Goal: Task Accomplishment & Management: Manage account settings

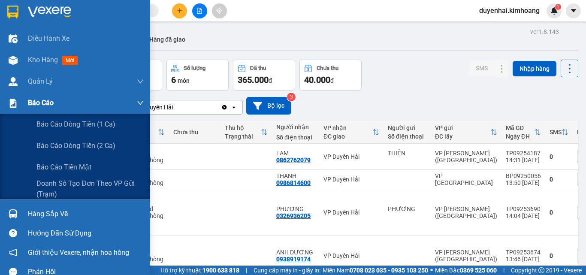
click at [33, 110] on div "Báo cáo" at bounding box center [86, 102] width 116 height 21
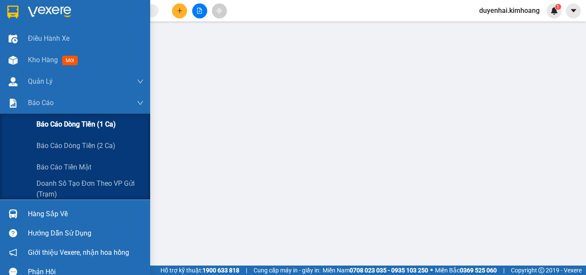
click at [58, 124] on span "Báo cáo dòng tiền (1 ca)" at bounding box center [75, 124] width 79 height 11
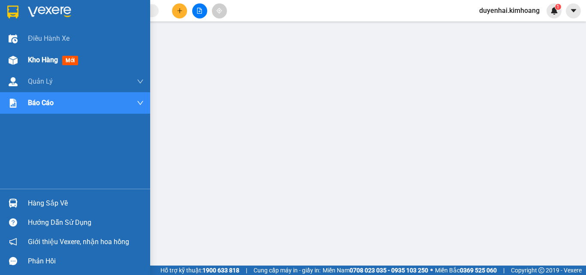
click at [51, 61] on span "Kho hàng" at bounding box center [43, 60] width 30 height 8
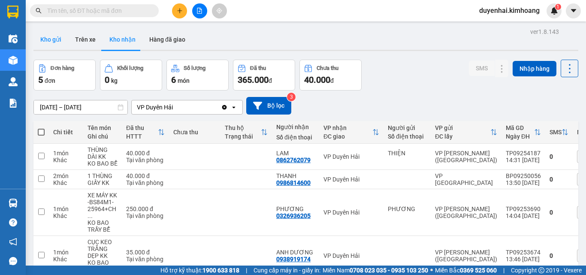
click at [55, 35] on button "Kho gửi" at bounding box center [50, 39] width 35 height 21
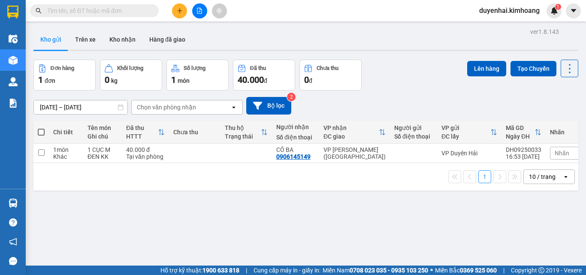
click at [41, 132] on span at bounding box center [41, 132] width 7 height 7
click at [41, 128] on input "checkbox" at bounding box center [41, 128] width 0 height 0
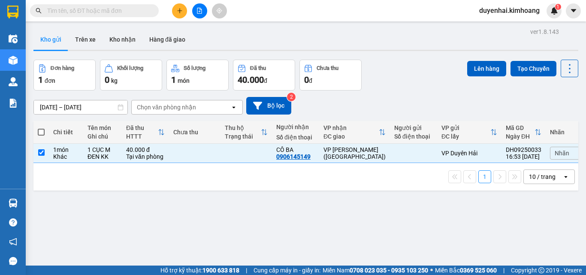
checkbox input "true"
click at [480, 66] on button "Lên hàng" at bounding box center [486, 68] width 39 height 15
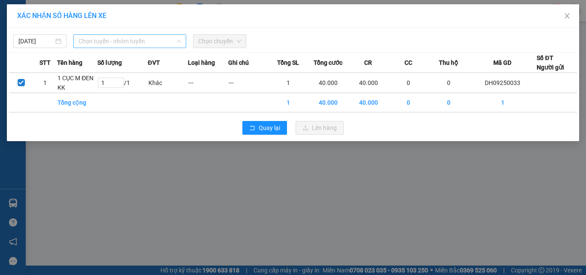
click at [92, 39] on span "Chọn tuyến - nhóm tuyến" at bounding box center [130, 41] width 103 height 13
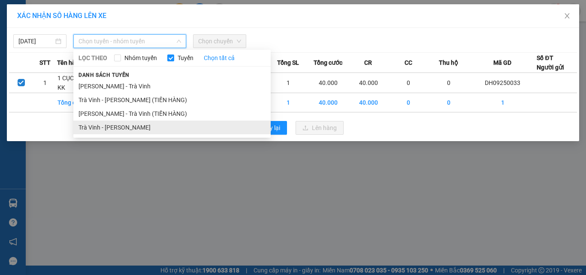
click at [124, 123] on li "Trà Vinh - [PERSON_NAME]" at bounding box center [171, 128] width 197 height 14
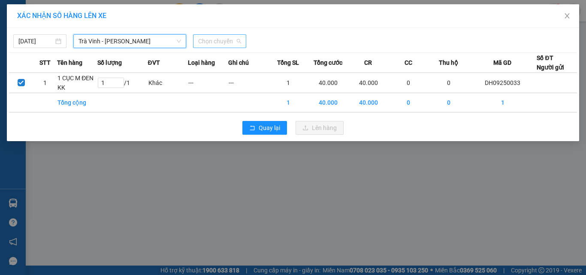
click at [213, 44] on span "Chọn chuyến" at bounding box center [219, 41] width 43 height 13
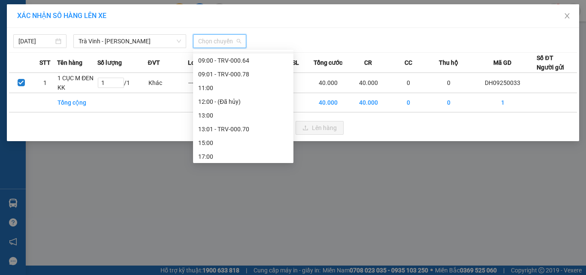
scroll to position [215, 0]
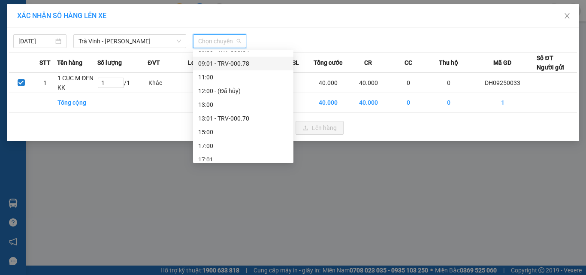
click at [227, 67] on div "09:01 - TRV-000.78" at bounding box center [243, 63] width 90 height 9
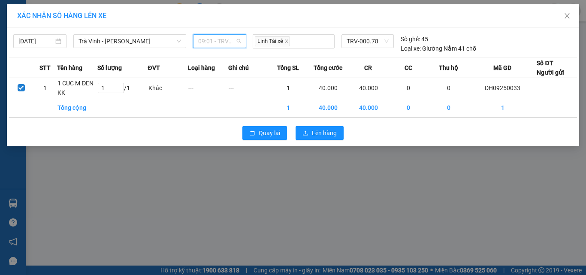
click at [230, 41] on span "09:01 - TRV-000.78" at bounding box center [219, 41] width 43 height 13
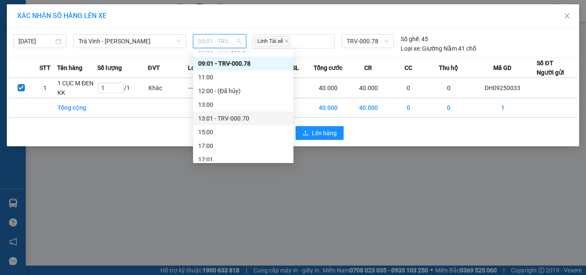
click at [227, 120] on div "13:01 - TRV-000.70" at bounding box center [243, 118] width 90 height 9
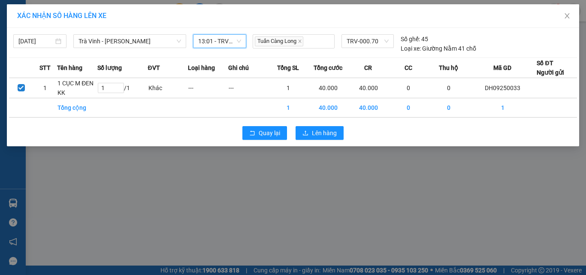
click at [220, 40] on span "13:01 - TRV-000.70" at bounding box center [219, 41] width 43 height 13
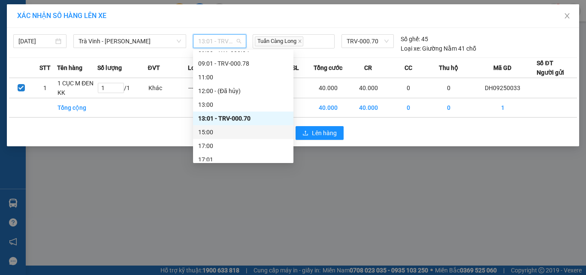
scroll to position [233, 0]
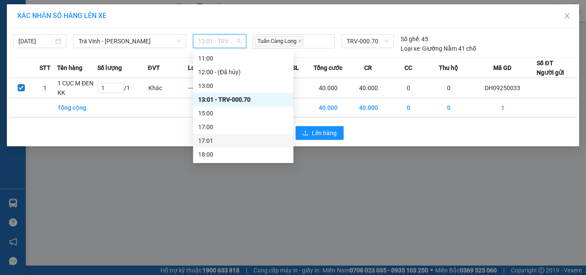
click at [220, 139] on div "17:01" at bounding box center [243, 140] width 90 height 9
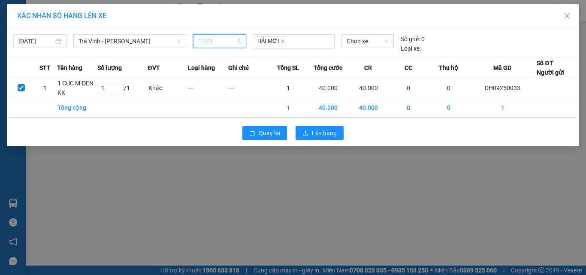
click at [222, 38] on span "17:01" at bounding box center [219, 41] width 43 height 13
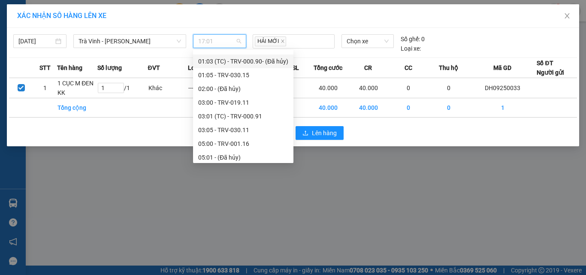
scroll to position [0, 0]
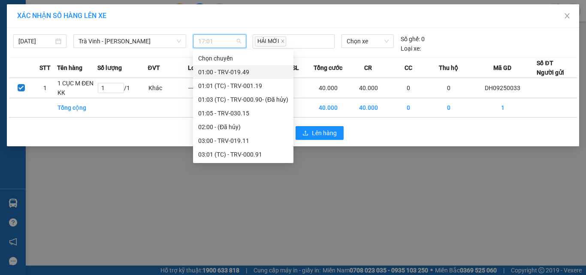
click at [230, 74] on div "01:00 - TRV-019.49" at bounding box center [243, 71] width 90 height 9
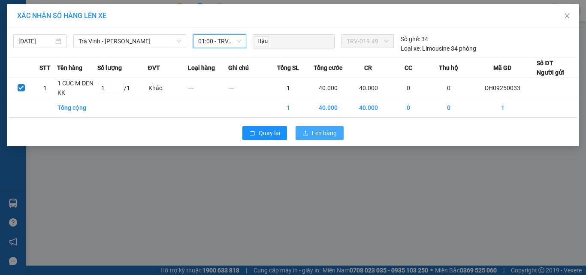
click at [328, 133] on span "Lên hàng" at bounding box center [324, 132] width 25 height 9
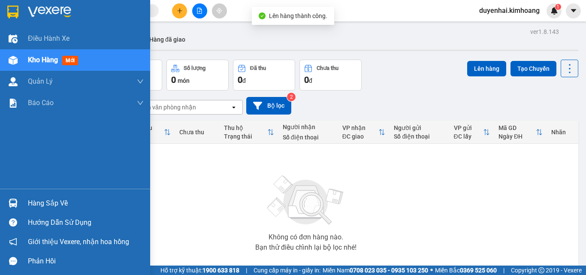
click at [33, 203] on div "Hàng sắp về" at bounding box center [86, 203] width 116 height 13
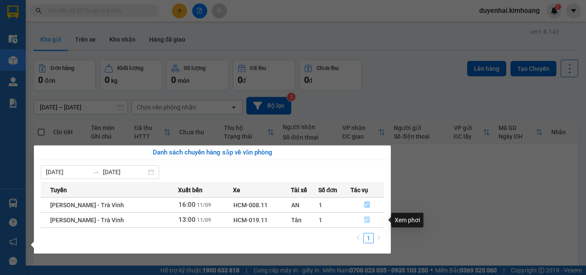
click at [360, 224] on button "button" at bounding box center [367, 220] width 33 height 14
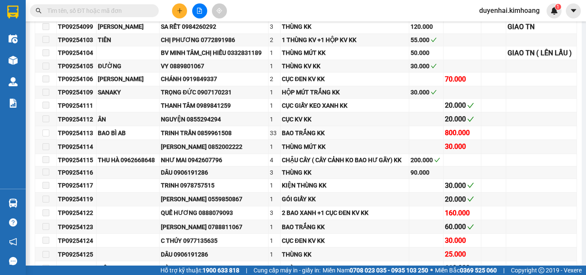
type input "[DATE]"
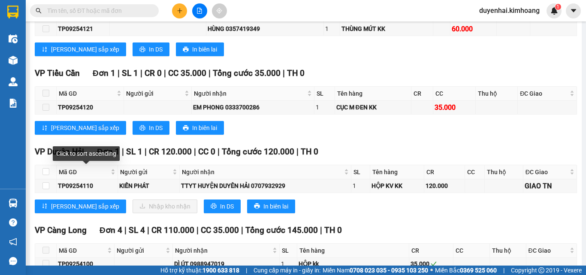
scroll to position [644, 0]
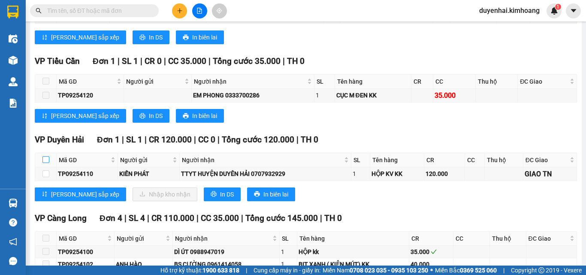
click at [45, 163] on input "checkbox" at bounding box center [45, 159] width 7 height 7
checkbox input "true"
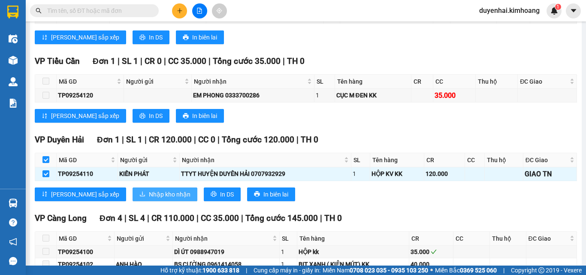
click at [149, 199] on span "Nhập kho nhận" at bounding box center [170, 194] width 42 height 9
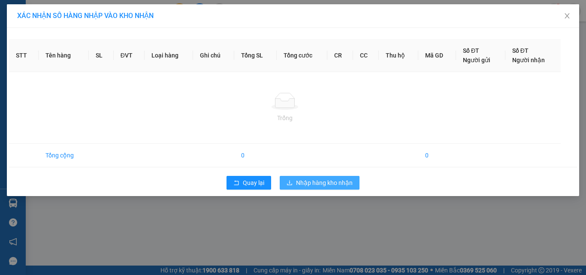
click at [302, 179] on div "XÁC NHẬN SỐ HÀNG NHẬP VÀO KHO NHẬN STT Tên hàng SL ĐVT Loại hàng Ghi chú Tổng S…" at bounding box center [293, 137] width 586 height 275
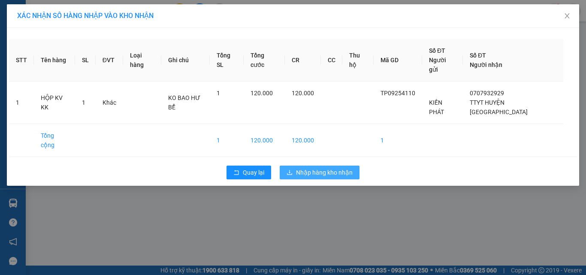
click at [309, 168] on span "Nhập hàng kho nhận" at bounding box center [324, 172] width 57 height 9
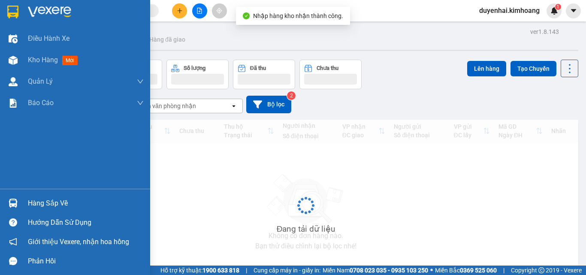
click at [30, 201] on div "Hàng sắp về" at bounding box center [86, 203] width 116 height 13
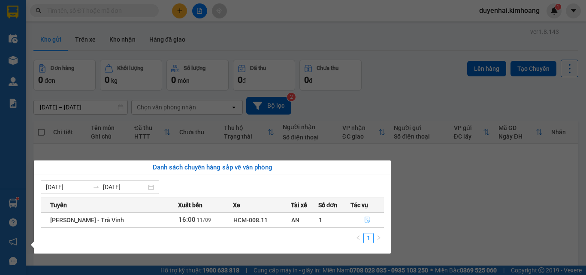
click at [364, 219] on icon "file-done" at bounding box center [367, 220] width 6 height 6
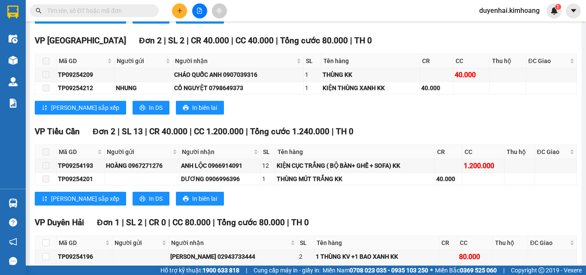
scroll to position [687, 0]
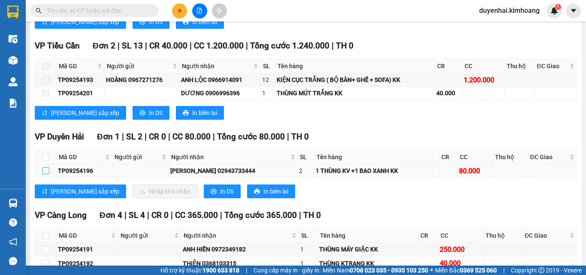
click at [45, 174] on input "checkbox" at bounding box center [45, 170] width 7 height 7
checkbox input "true"
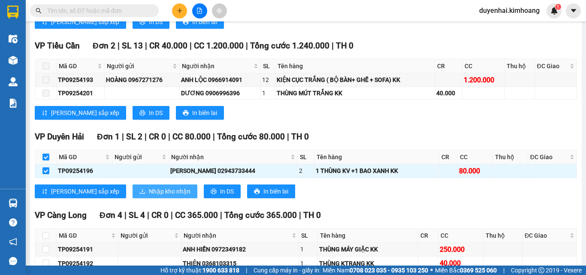
click at [149, 196] on span "Nhập kho nhận" at bounding box center [170, 191] width 42 height 9
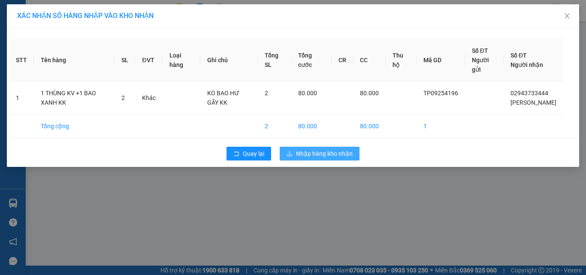
click at [324, 158] on span "Nhập hàng kho nhận" at bounding box center [324, 153] width 57 height 9
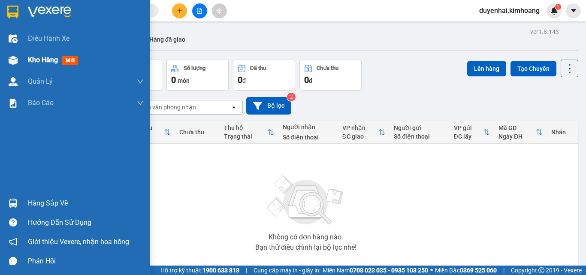
click at [43, 64] on span "Kho hàng" at bounding box center [43, 60] width 30 height 8
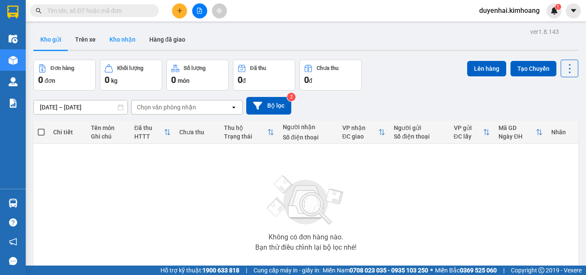
click at [121, 44] on button "Kho nhận" at bounding box center [123, 39] width 40 height 21
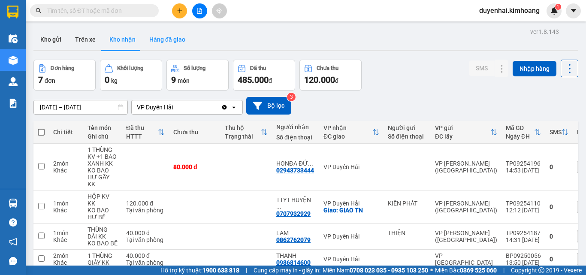
click at [169, 43] on button "Hàng đã giao" at bounding box center [168, 39] width 50 height 21
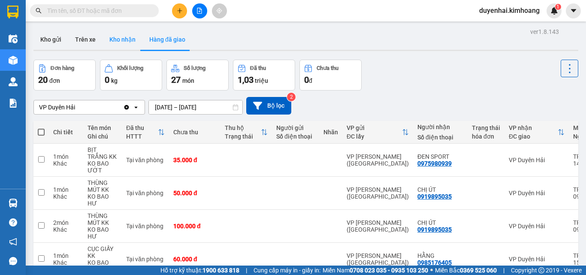
click at [129, 38] on button "Kho nhận" at bounding box center [123, 39] width 40 height 21
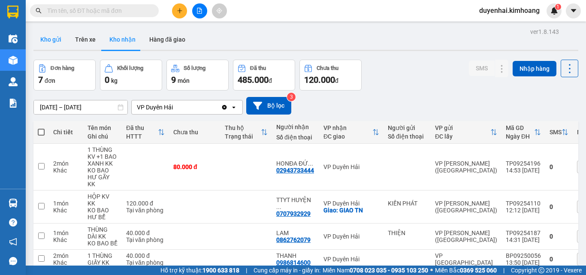
click at [48, 39] on button "Kho gửi" at bounding box center [50, 39] width 35 height 21
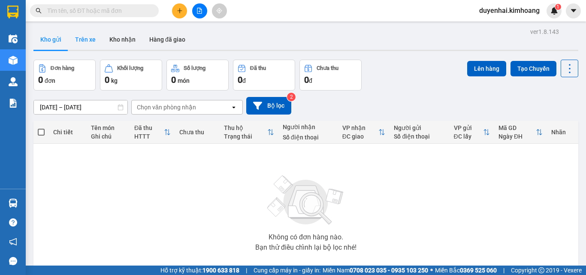
click at [81, 41] on button "Trên xe" at bounding box center [85, 39] width 34 height 21
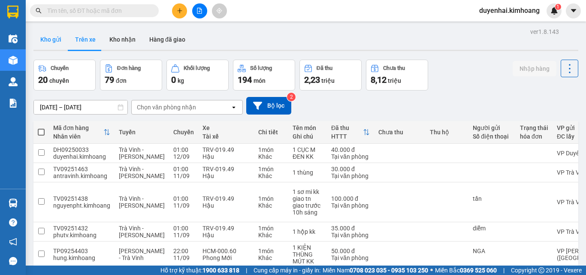
click at [46, 38] on button "Kho gửi" at bounding box center [50, 39] width 35 height 21
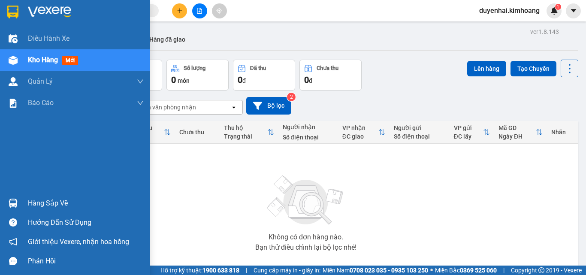
click at [30, 206] on div "Hàng sắp về" at bounding box center [86, 203] width 116 height 13
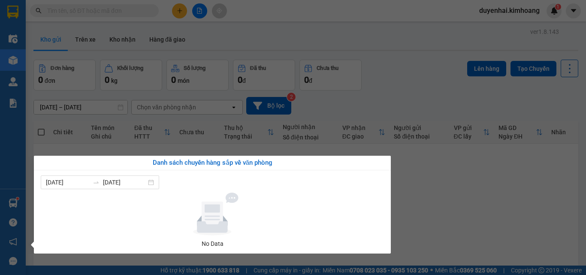
click at [30, 193] on div "Danh sách chuyến hàng sắp về văn phòng [DATE] [DATE] No Data" at bounding box center [209, 205] width 364 height 98
click at [29, 175] on div "Danh sách chuyến hàng sắp về văn phòng [DATE] [DATE] No Data" at bounding box center [209, 205] width 364 height 98
click at [19, 173] on div "Điều hành xe Kho hàng mới Quản [PERSON_NAME] lý chuyến Quản lý khách hàng mới B…" at bounding box center [13, 137] width 26 height 275
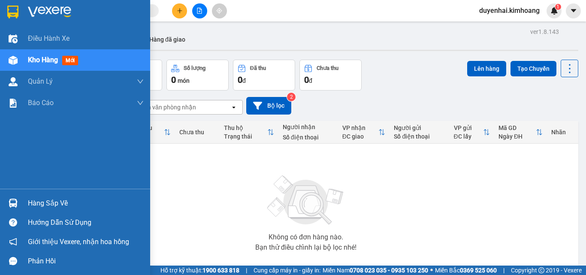
click at [32, 205] on div "Hàng sắp về" at bounding box center [86, 203] width 116 height 13
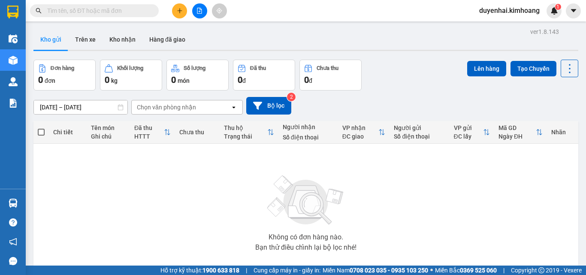
click at [27, 162] on section "Kết quả tìm kiếm ( 0 ) Bộ lọc No Data duyenhai.kimhoang 1 Điều hành xe Kho hàng…" at bounding box center [293, 137] width 586 height 275
click at [128, 12] on input "text" at bounding box center [97, 10] width 101 height 9
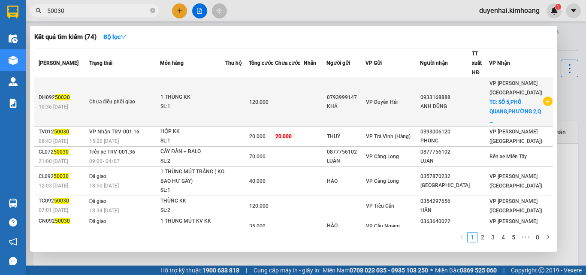
type input "50030"
click at [219, 93] on div "1 THÙNG KK" at bounding box center [193, 97] width 64 height 9
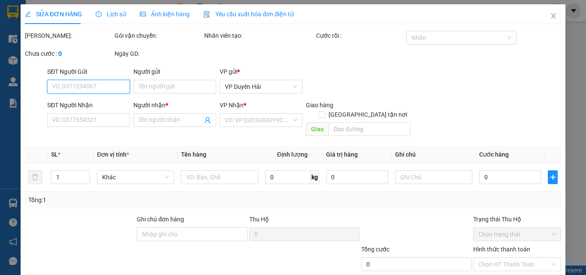
type input "0793999147"
type input "KHÁ"
type input "0933168888"
type input "ANH DŨNG"
checkbox input "true"
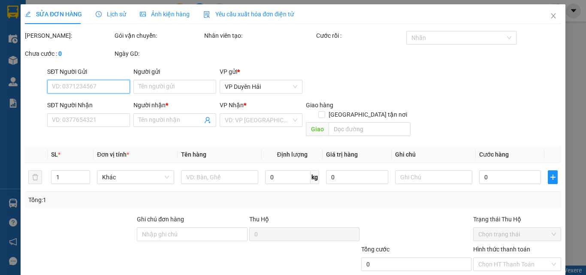
type input "SỐ 5,[GEOGRAPHIC_DATA],[GEOGRAPHIC_DATA],[GEOGRAPHIC_DATA]"
type input "120.000"
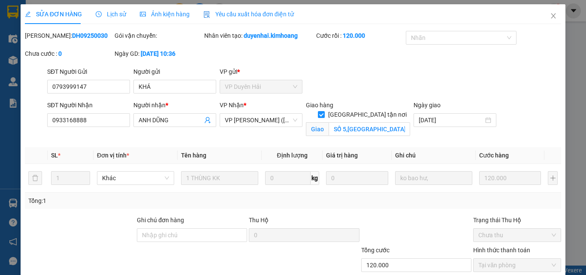
click at [114, 18] on div "Lịch sử" at bounding box center [111, 13] width 30 height 9
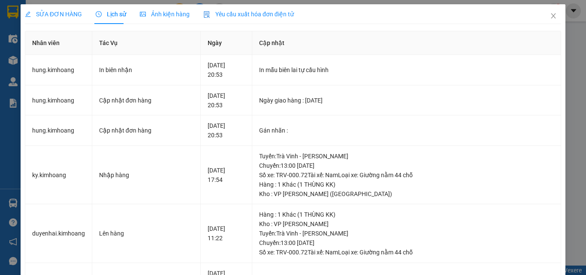
click at [65, 13] on span "SỬA ĐƠN HÀNG" at bounding box center [53, 14] width 57 height 7
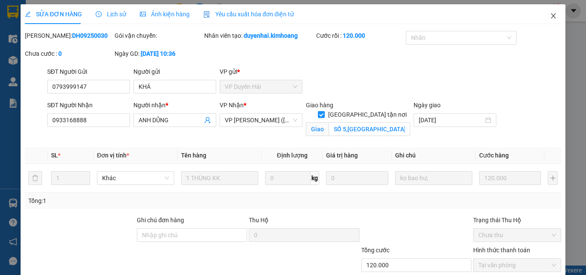
click at [552, 17] on icon "close" at bounding box center [554, 15] width 5 height 5
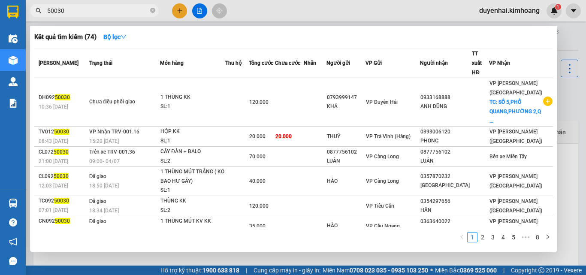
click at [120, 12] on input "50030" at bounding box center [97, 10] width 101 height 9
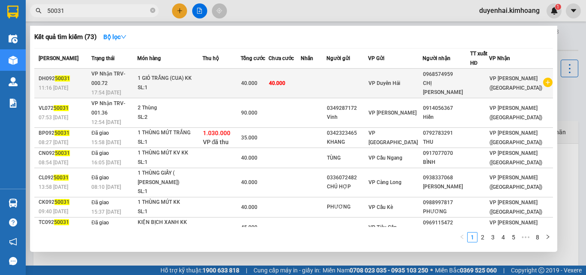
type input "50031"
click at [327, 75] on td at bounding box center [314, 84] width 26 height 30
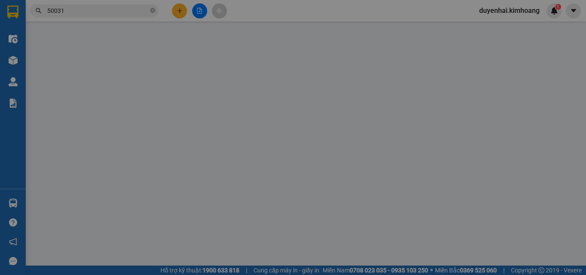
type input "0968574959"
type input "CHỊ [PERSON_NAME]"
type input "40.000"
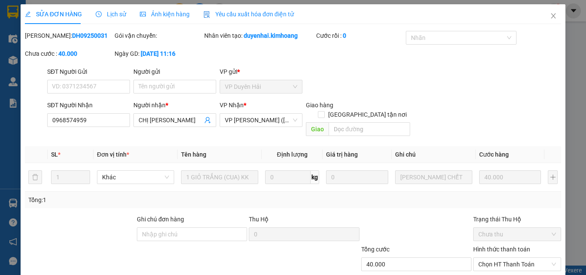
click at [109, 17] on span "Lịch sử" at bounding box center [111, 14] width 30 height 7
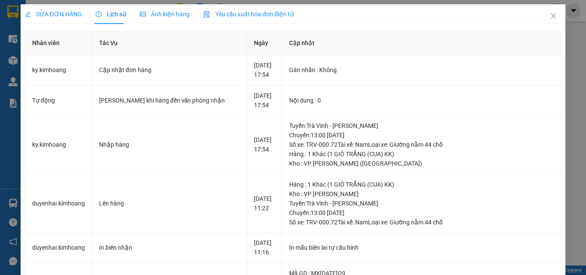
click at [50, 18] on span "SỬA ĐƠN HÀNG" at bounding box center [53, 14] width 57 height 7
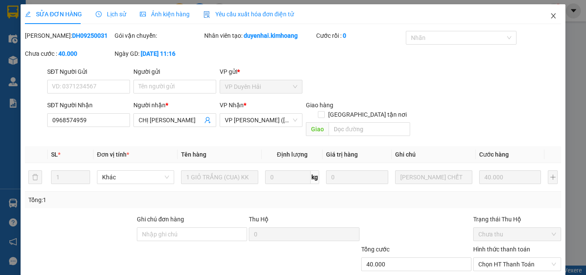
click at [552, 16] on icon "close" at bounding box center [554, 15] width 5 height 5
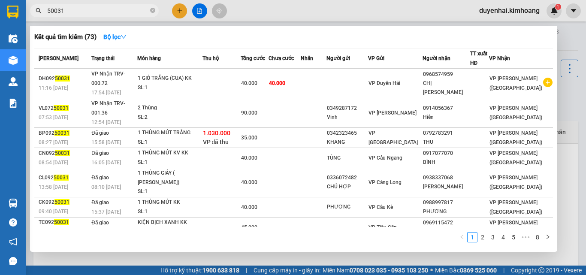
click at [88, 9] on input "50031" at bounding box center [97, 10] width 101 height 9
type input "50032"
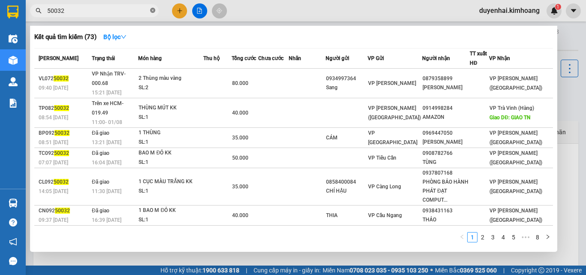
click at [150, 9] on icon "close-circle" at bounding box center [152, 10] width 5 height 5
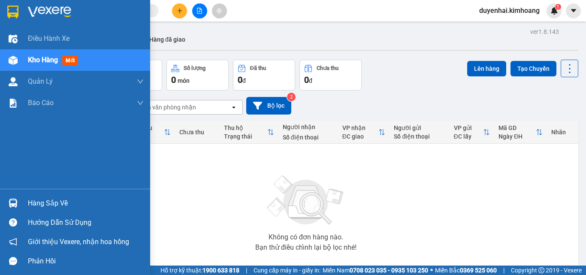
click at [56, 206] on div "Hàng sắp về" at bounding box center [86, 203] width 116 height 13
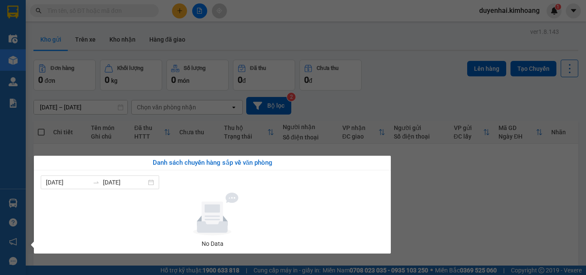
click at [418, 192] on section "Kết quả tìm kiếm ( 73 ) Bộ lọc Mã ĐH Trạng thái Món hàng Thu hộ Tổng cước Chưa …" at bounding box center [293, 137] width 586 height 275
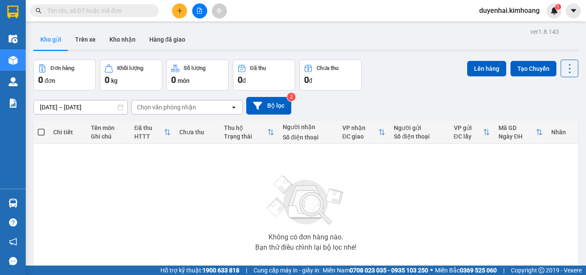
click at [138, 12] on input "text" at bounding box center [97, 10] width 101 height 9
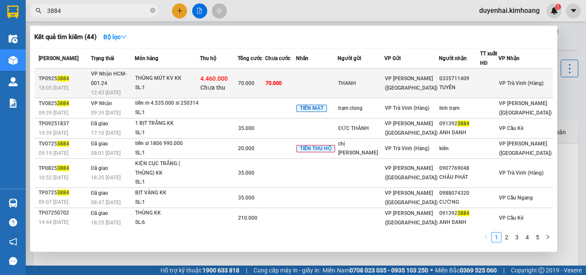
type input "3884"
click at [338, 78] on td at bounding box center [317, 84] width 42 height 30
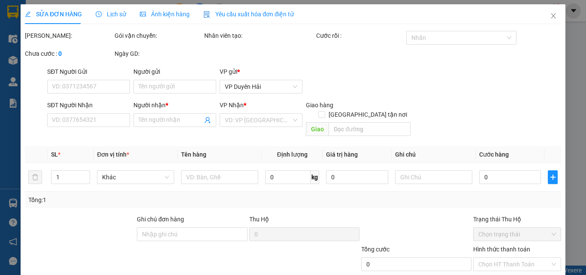
type input "THANH"
type input "0335711409"
type input "TUYỀN"
type input "4.460.000"
type input "70.000"
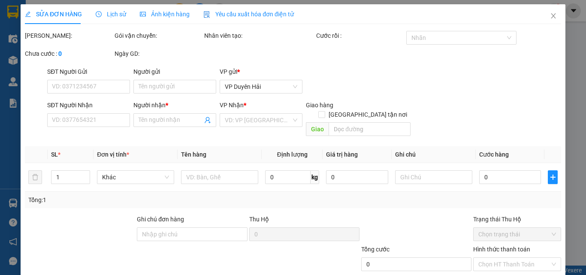
type input "70.000"
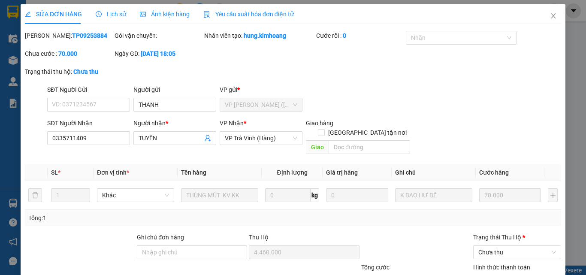
click at [116, 13] on span "Lịch sử" at bounding box center [111, 14] width 30 height 7
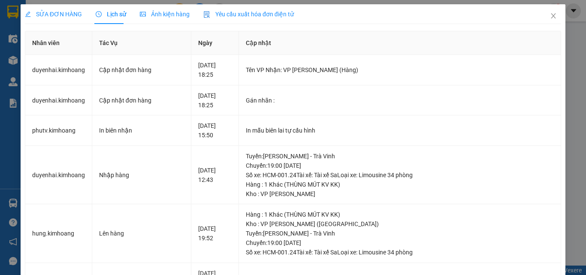
click at [62, 11] on span "SỬA ĐƠN HÀNG" at bounding box center [53, 14] width 57 height 7
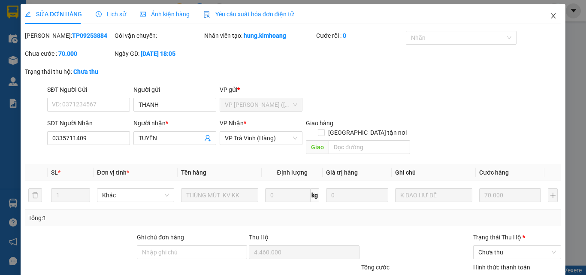
click at [550, 15] on icon "close" at bounding box center [553, 15] width 7 height 7
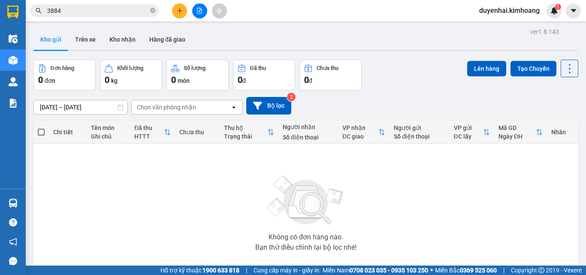
click at [152, 11] on icon "close-circle" at bounding box center [152, 10] width 5 height 5
click at [124, 11] on input "text" at bounding box center [97, 10] width 101 height 9
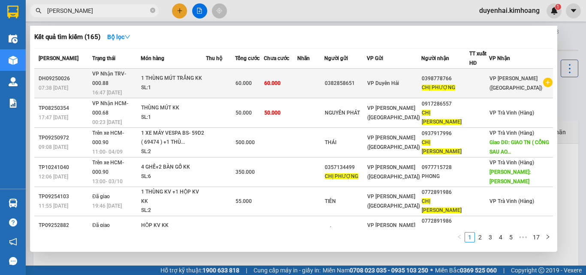
type input "[PERSON_NAME]"
click at [367, 81] on div "0382858651" at bounding box center [346, 83] width 42 height 9
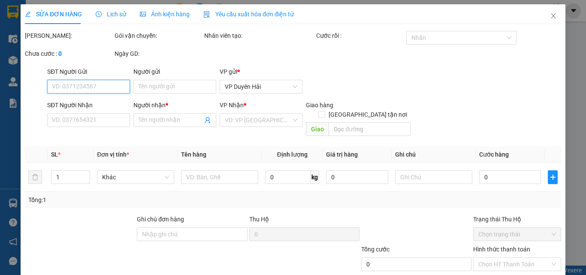
type input "0382858651"
type input "0398778766"
type input "CHỊ PHƯỢNG"
type input "60.000"
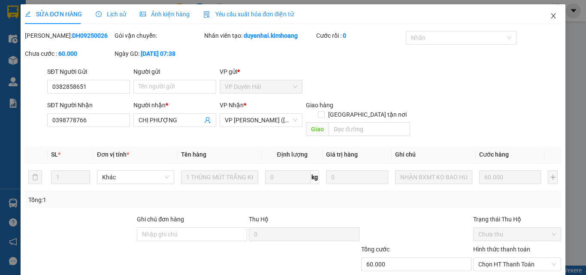
click at [552, 15] on icon "close" at bounding box center [554, 15] width 5 height 5
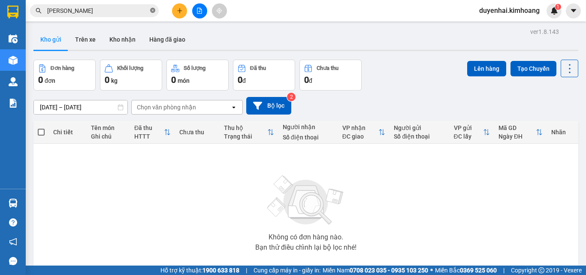
click at [153, 11] on icon "close-circle" at bounding box center [152, 10] width 5 height 5
click at [181, 9] on icon "plus" at bounding box center [180, 11] width 6 height 6
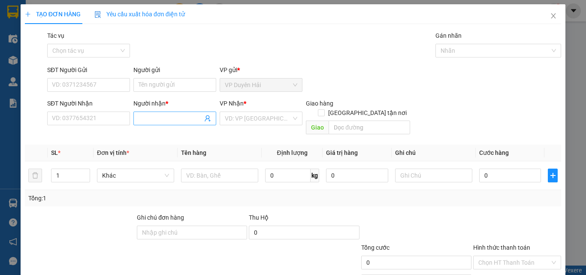
click at [161, 115] on input "Người nhận *" at bounding box center [171, 118] width 64 height 9
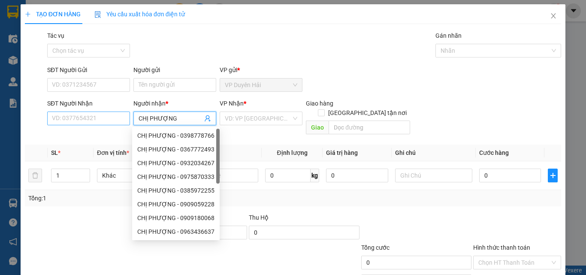
type input "CHỊ PHƯỢNG"
click at [111, 119] on input "SĐT Người Nhận" at bounding box center [88, 119] width 83 height 14
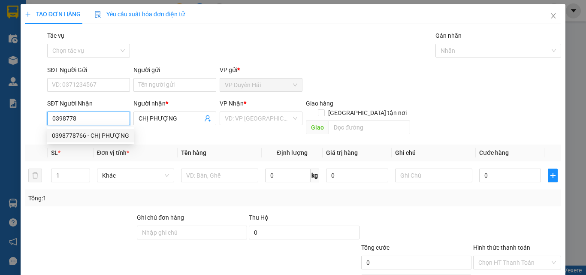
click at [66, 135] on div "0398778766 - CHỊ PHƯỢNG" at bounding box center [90, 135] width 77 height 9
type input "0398778766"
type input "60.000"
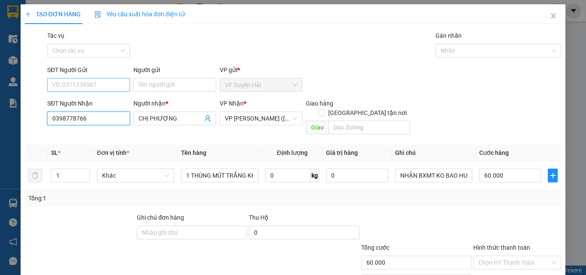
type input "0398778766"
click at [102, 86] on input "SĐT Người Gửi" at bounding box center [88, 85] width 83 height 14
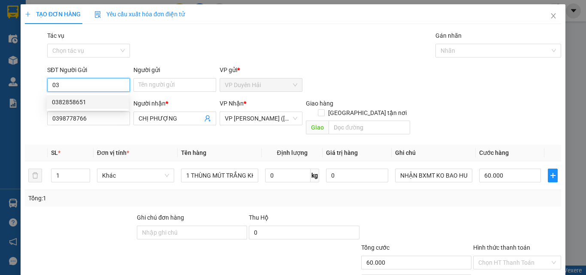
click at [69, 102] on div "0382858651" at bounding box center [88, 101] width 72 height 9
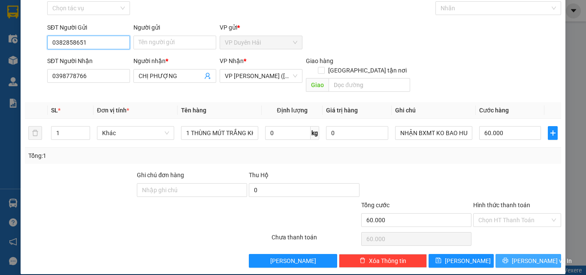
type input "0382858651"
click at [517, 256] on span "[PERSON_NAME] và In" at bounding box center [542, 260] width 60 height 9
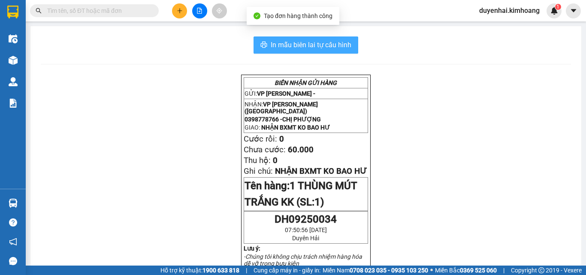
click at [302, 42] on span "In mẫu biên lai tự cấu hình" at bounding box center [311, 44] width 81 height 11
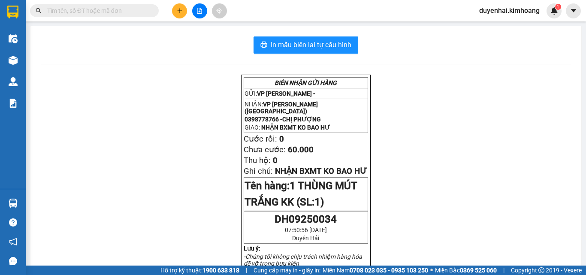
scroll to position [43, 0]
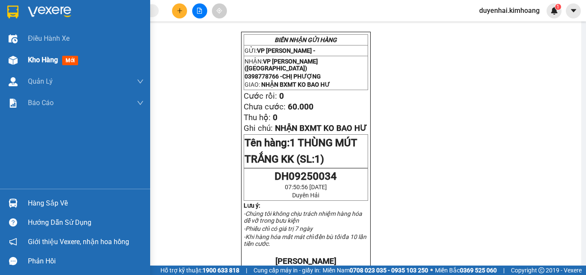
click at [40, 61] on span "Kho hàng" at bounding box center [43, 60] width 30 height 8
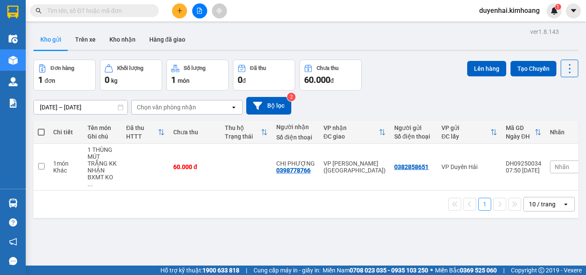
click at [127, 8] on input "text" at bounding box center [97, 10] width 101 height 9
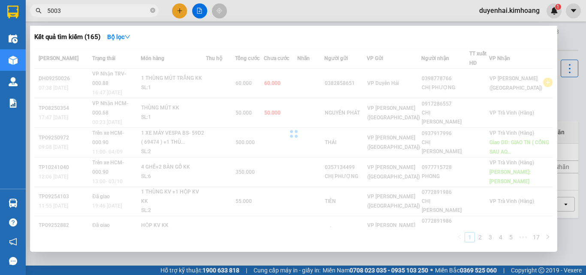
type input "50033"
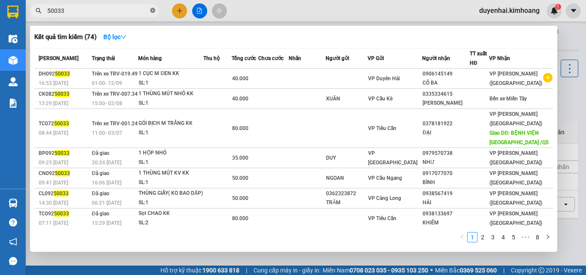
click at [153, 7] on span at bounding box center [152, 11] width 5 height 8
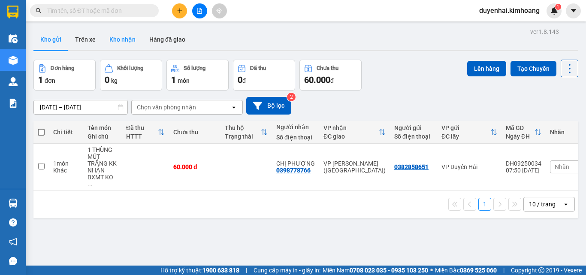
click at [127, 40] on button "Kho nhận" at bounding box center [123, 39] width 40 height 21
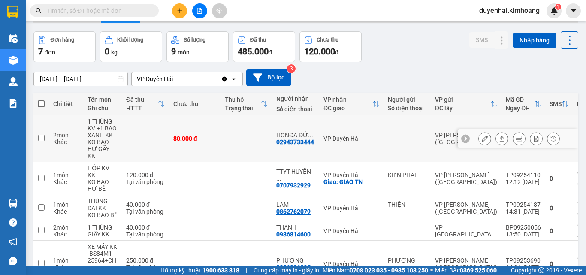
scroll to position [43, 0]
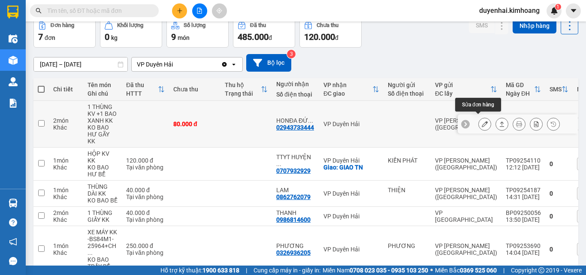
click at [482, 121] on icon at bounding box center [485, 124] width 6 height 6
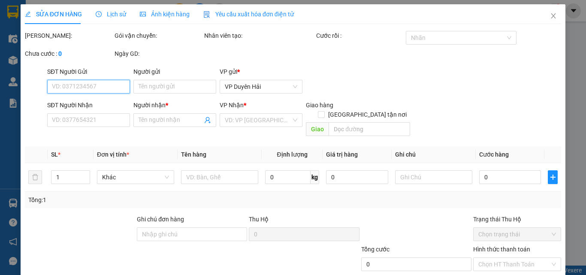
type input "02943733444"
type input "[PERSON_NAME]"
type input "80.000"
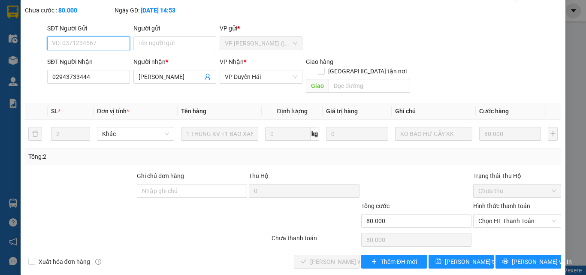
scroll to position [44, 0]
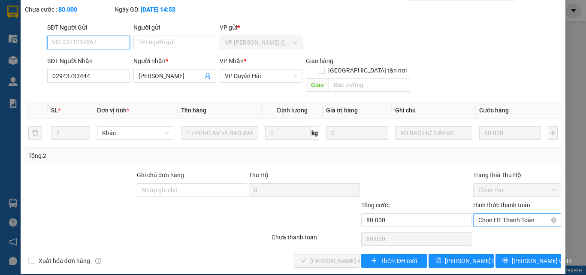
click at [498, 214] on span "Chọn HT Thanh Toán" at bounding box center [518, 220] width 78 height 13
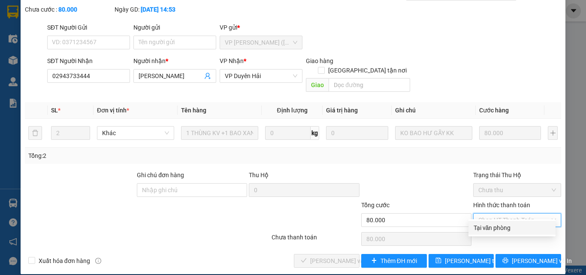
click at [494, 229] on div "Tại văn phòng" at bounding box center [512, 227] width 77 height 9
type input "0"
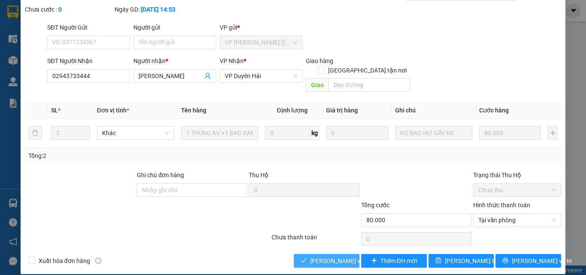
click at [330, 256] on span "[PERSON_NAME] và Giao hàng" at bounding box center [351, 260] width 82 height 9
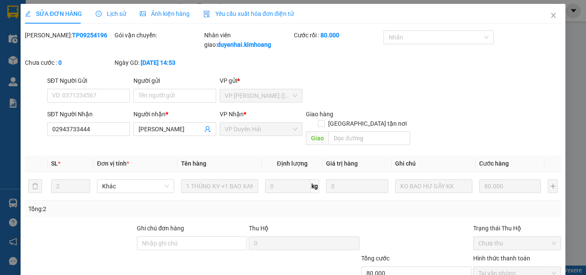
scroll to position [0, 0]
click at [550, 16] on icon "close" at bounding box center [553, 15] width 7 height 7
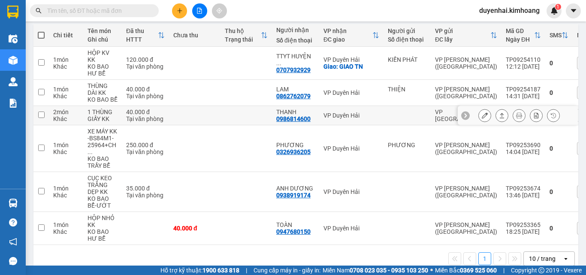
scroll to position [108, 0]
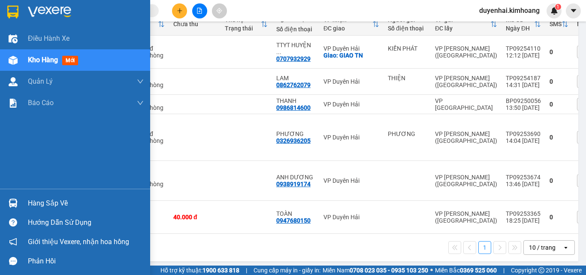
click at [43, 208] on div "Hàng sắp về" at bounding box center [86, 203] width 116 height 13
click at [0, 151] on div "Điều hành xe Kho hàng mới Quản [PERSON_NAME] lý chuyến Quản lý khách hàng mới B…" at bounding box center [75, 137] width 150 height 275
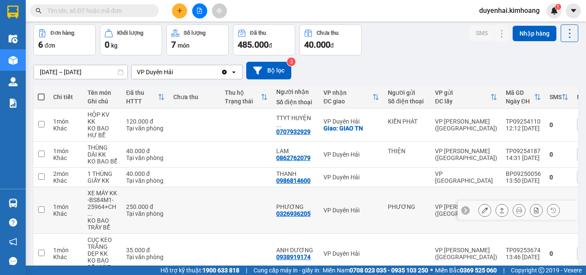
scroll to position [0, 0]
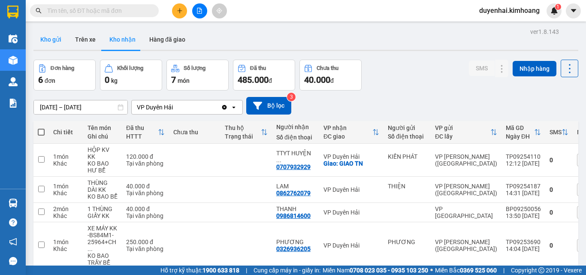
click at [64, 44] on button "Kho gửi" at bounding box center [50, 39] width 35 height 21
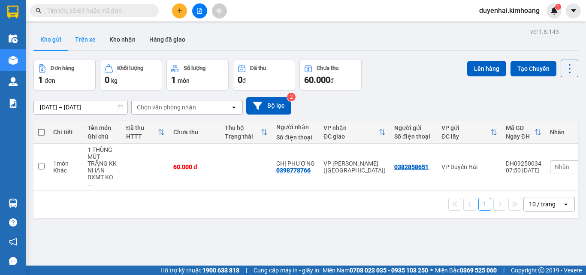
click at [96, 43] on button "Trên xe" at bounding box center [85, 39] width 34 height 21
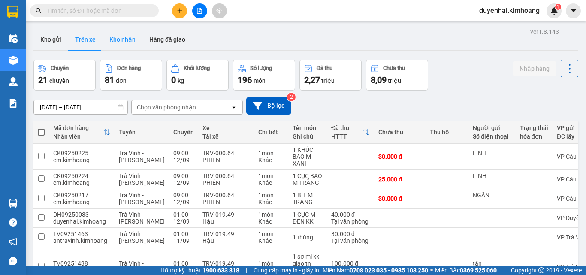
click at [121, 43] on button "Kho nhận" at bounding box center [123, 39] width 40 height 21
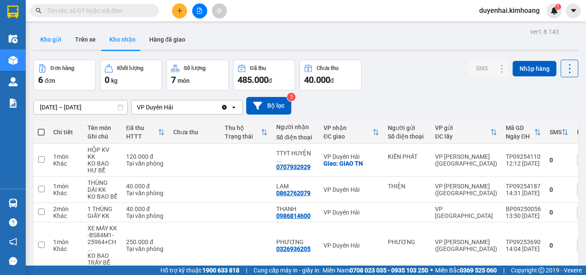
click at [49, 46] on button "Kho gửi" at bounding box center [50, 39] width 35 height 21
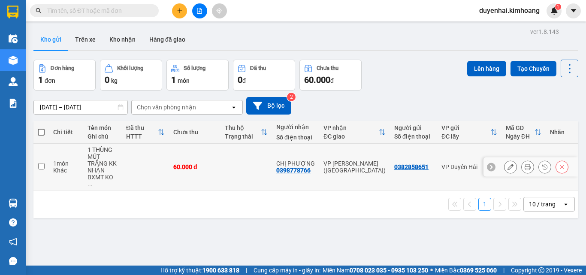
click at [42, 165] on input "checkbox" at bounding box center [41, 166] width 6 height 6
checkbox input "true"
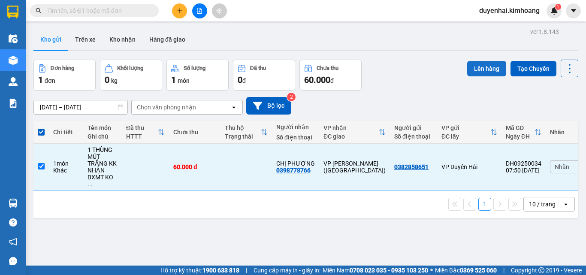
click at [467, 67] on button "Lên hàng" at bounding box center [486, 68] width 39 height 15
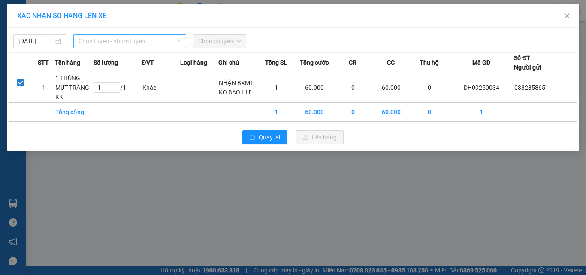
click at [88, 44] on span "Chọn tuyến - nhóm tuyến" at bounding box center [130, 41] width 103 height 13
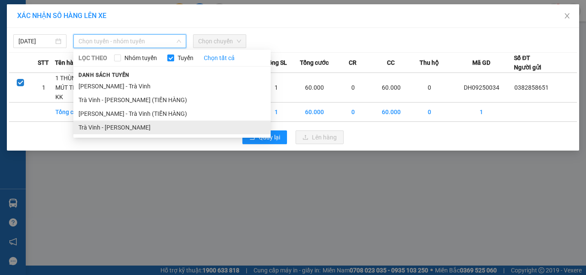
click at [109, 127] on li "Trà Vinh - [PERSON_NAME]" at bounding box center [171, 128] width 197 height 14
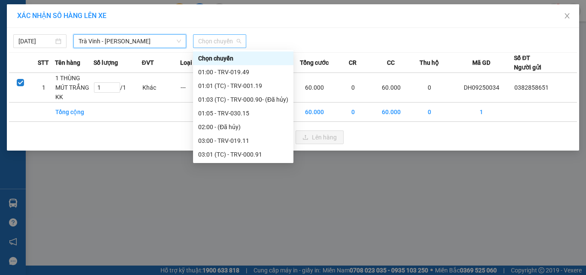
click at [200, 40] on span "Chọn chuyến" at bounding box center [219, 41] width 43 height 13
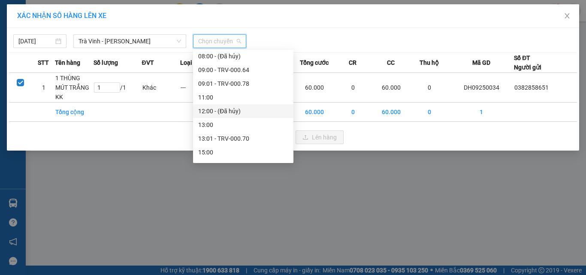
scroll to position [215, 0]
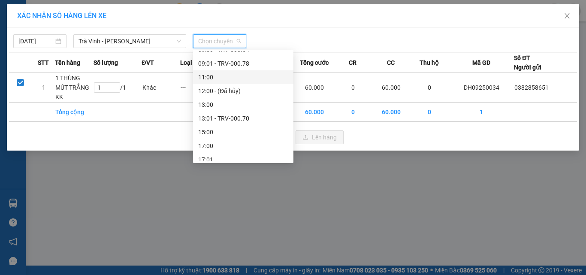
click at [207, 77] on div "11:00" at bounding box center [243, 77] width 90 height 9
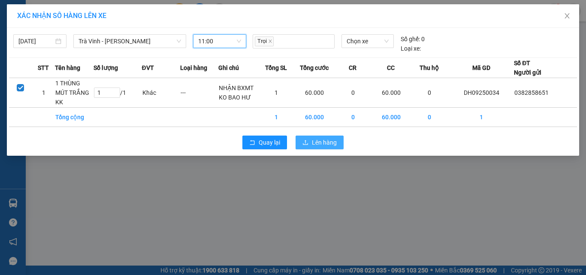
click at [306, 146] on button "Lên hàng" at bounding box center [320, 143] width 48 height 14
